Goal: Information Seeking & Learning: Learn about a topic

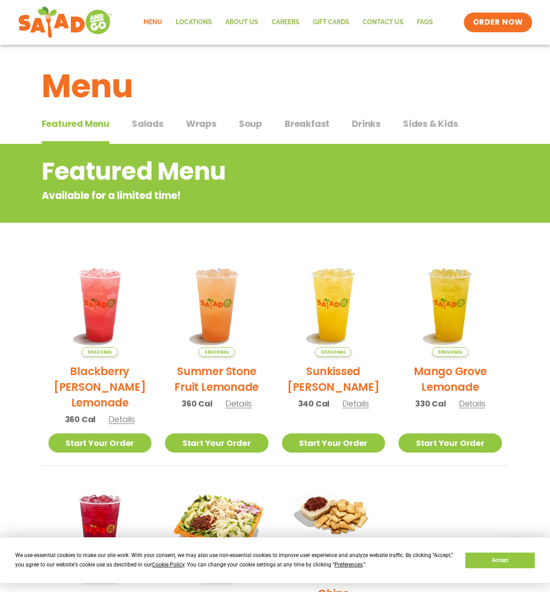
click at [154, 124] on span "Salads" at bounding box center [148, 123] width 32 height 13
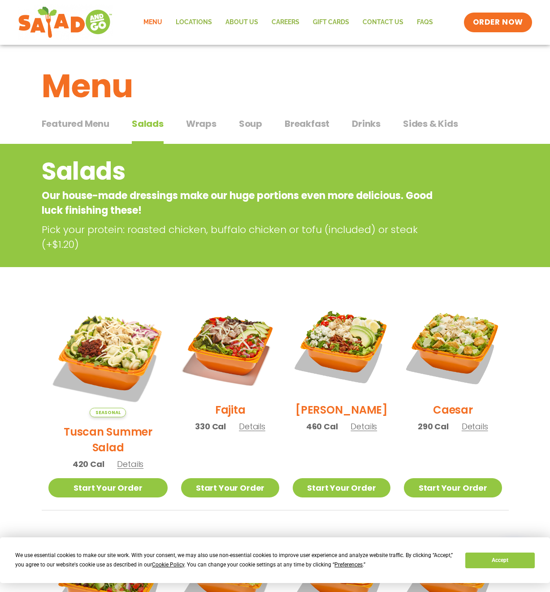
click at [213, 125] on span "Wraps" at bounding box center [201, 123] width 30 height 13
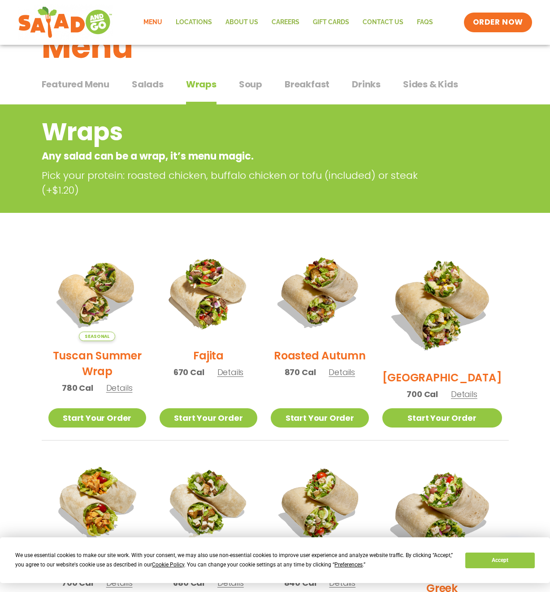
scroll to position [45, 0]
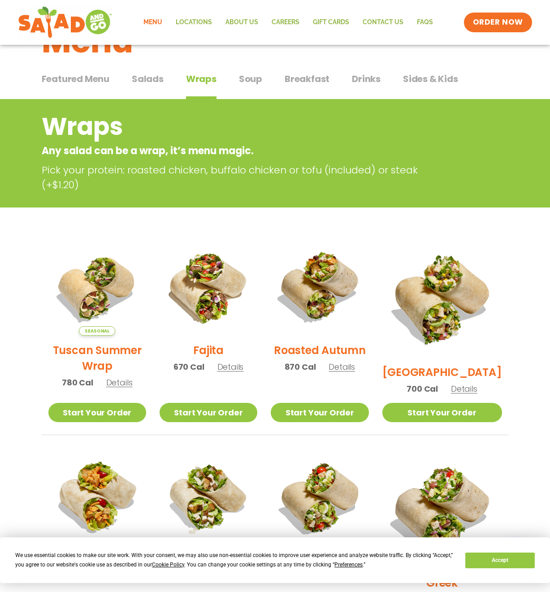
click at [321, 82] on span "Breakfast" at bounding box center [307, 78] width 45 height 13
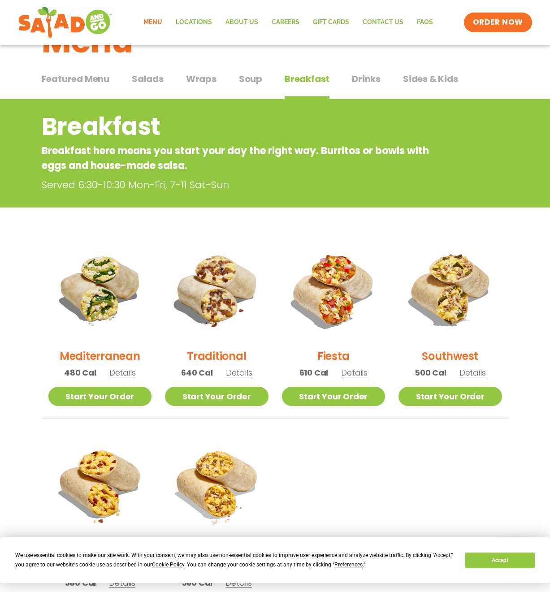
click at [207, 78] on span "Wraps" at bounding box center [201, 78] width 30 height 13
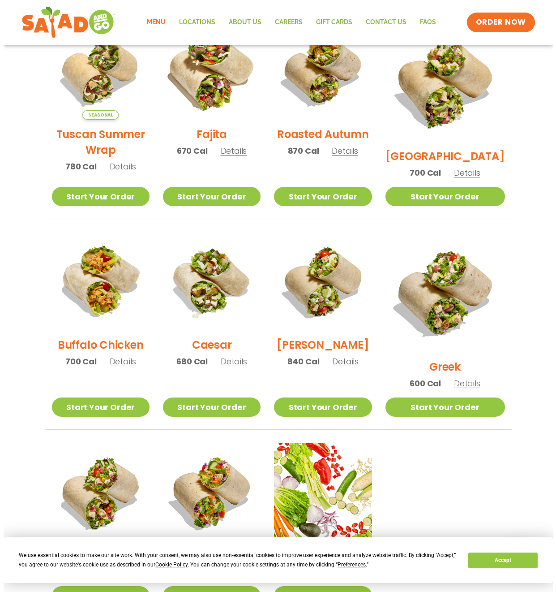
scroll to position [314, 0]
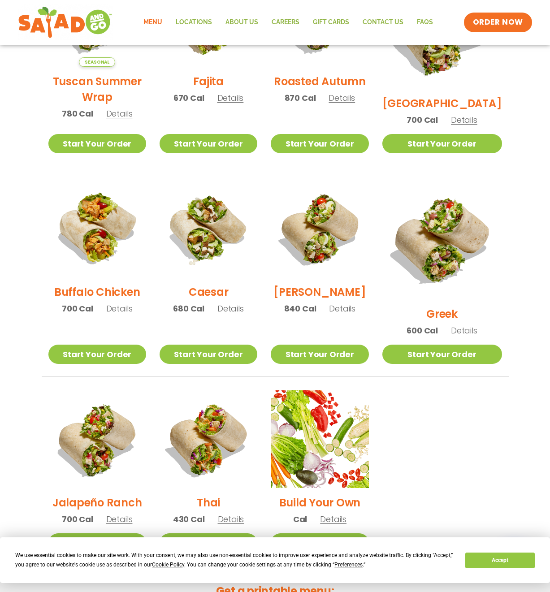
click at [119, 314] on span "Details" at bounding box center [119, 308] width 26 height 11
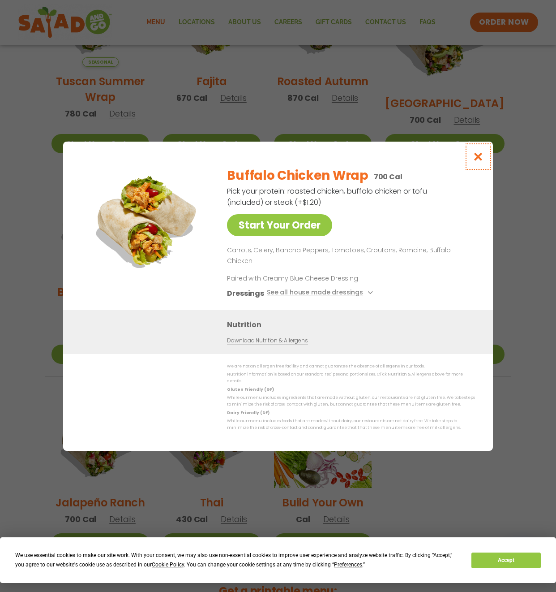
click at [478, 161] on icon "Close modal" at bounding box center [478, 156] width 11 height 9
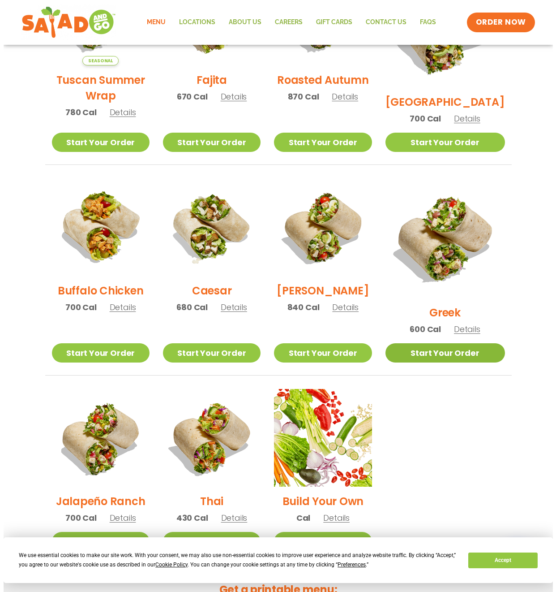
scroll to position [321, 0]
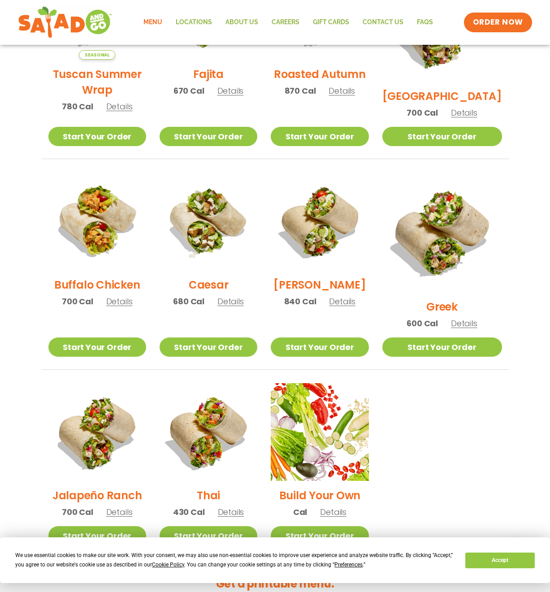
click at [123, 506] on span "Details" at bounding box center [119, 511] width 26 height 11
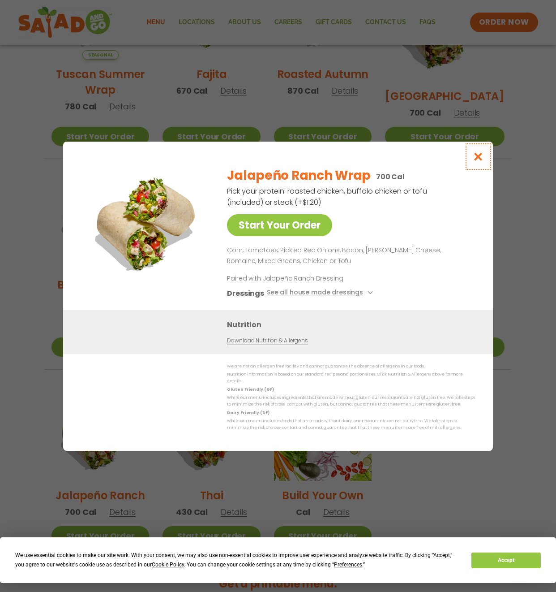
click at [478, 161] on icon "Close modal" at bounding box center [478, 156] width 11 height 9
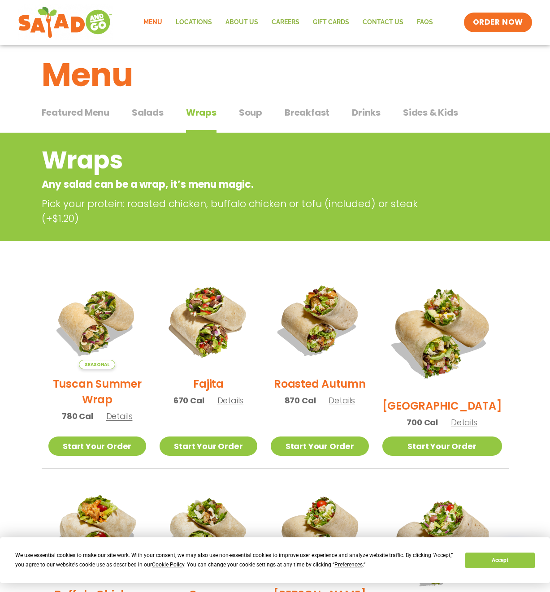
scroll to position [0, 0]
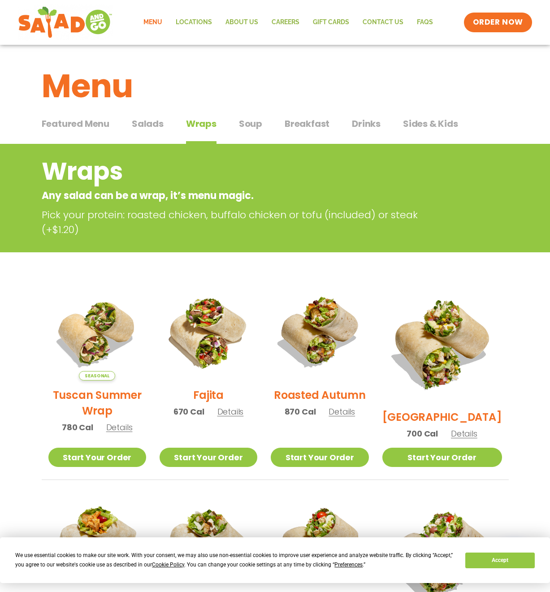
click at [51, 121] on span "Featured Menu" at bounding box center [76, 123] width 68 height 13
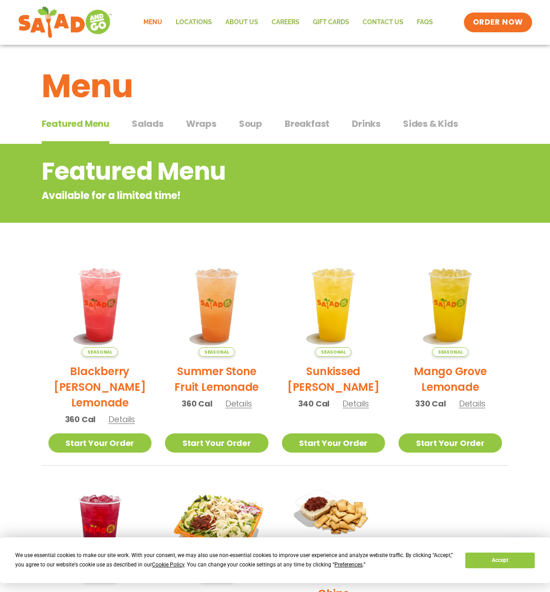
click at [370, 118] on span "Drinks" at bounding box center [366, 123] width 29 height 13
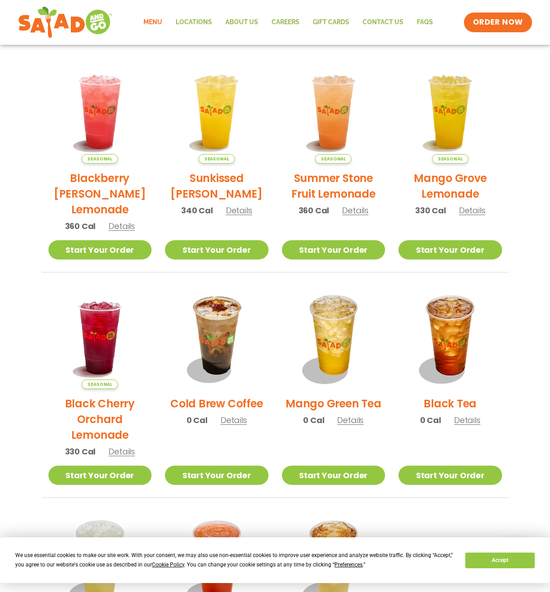
scroll to position [163, 0]
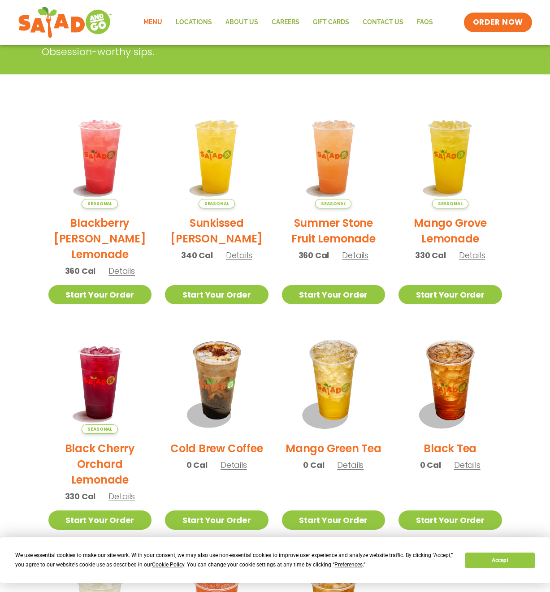
click at [361, 257] on span "Details" at bounding box center [355, 255] width 26 height 11
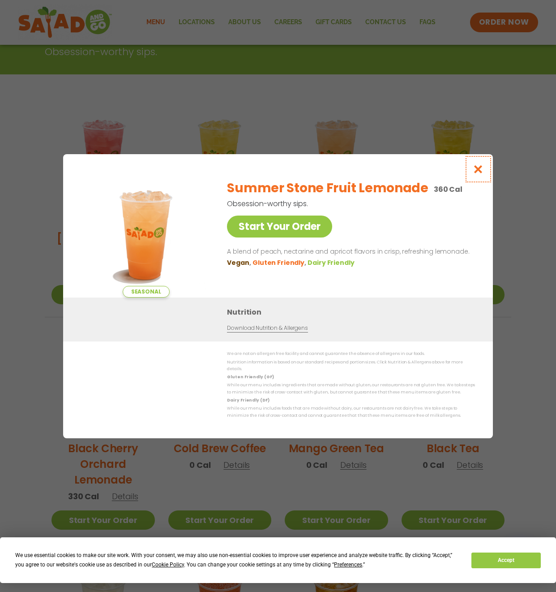
click at [482, 178] on button "Close modal" at bounding box center [478, 169] width 29 height 30
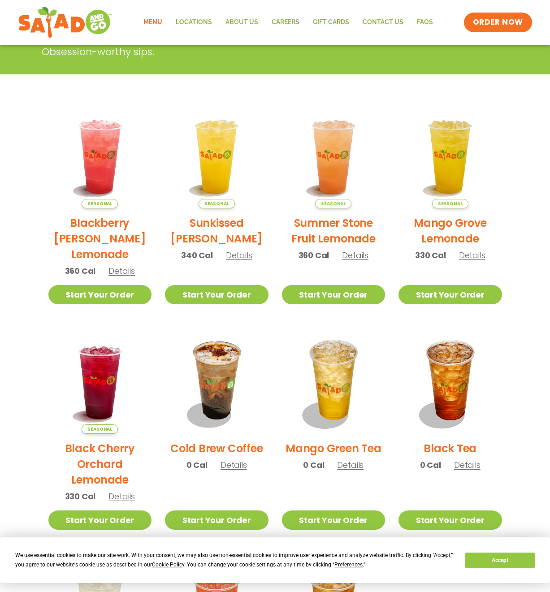
click at [474, 254] on span "Details" at bounding box center [472, 255] width 26 height 11
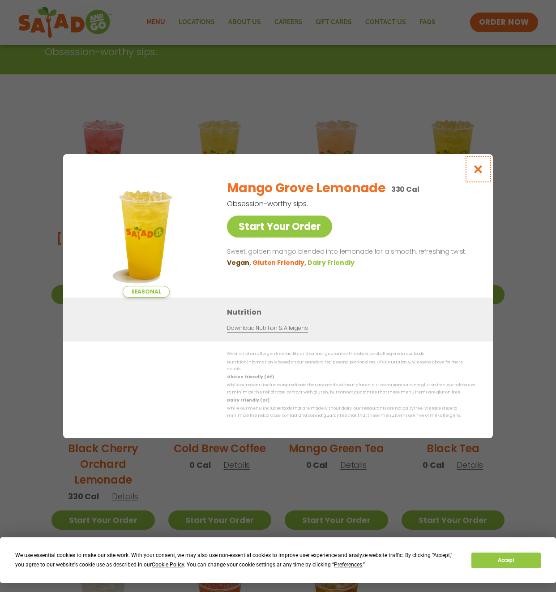
click at [485, 171] on button "Close modal" at bounding box center [478, 169] width 29 height 30
